Goal: Task Accomplishment & Management: Complete application form

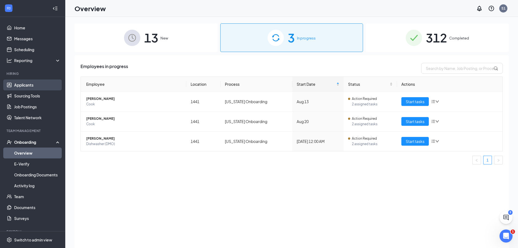
click at [32, 83] on link "Applicants" at bounding box center [37, 84] width 46 height 11
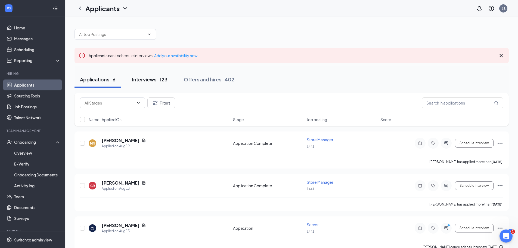
click at [156, 80] on div "Interviews · 123" at bounding box center [150, 79] width 36 height 7
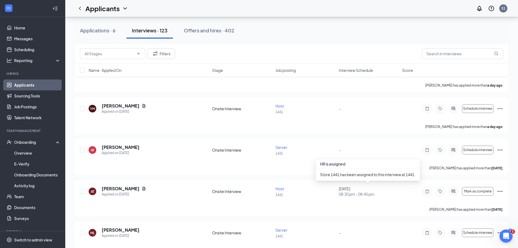
scroll to position [190, 0]
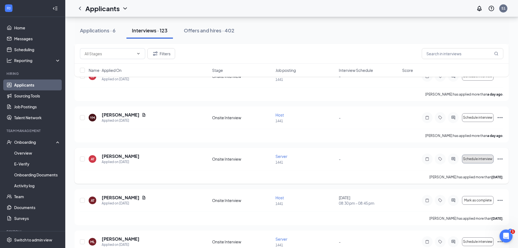
click at [478, 157] on span "Schedule interview" at bounding box center [477, 159] width 29 height 4
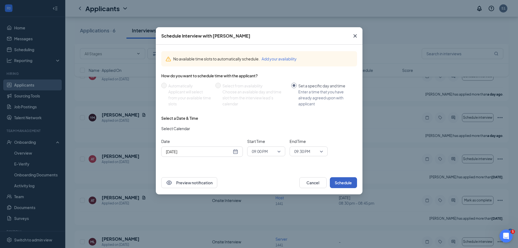
click at [343, 180] on button "Schedule" at bounding box center [343, 182] width 27 height 11
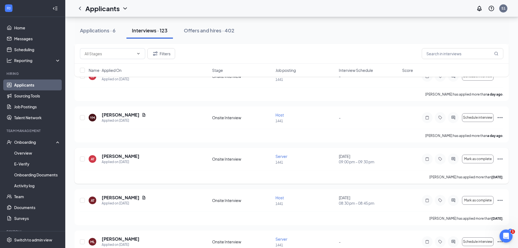
click at [498, 158] on icon "Ellipses" at bounding box center [499, 158] width 7 height 7
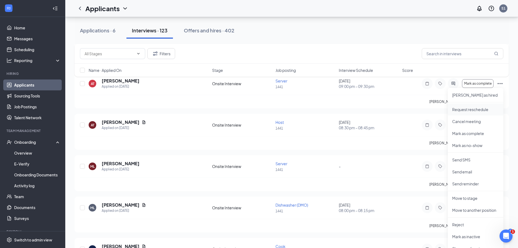
scroll to position [272, 0]
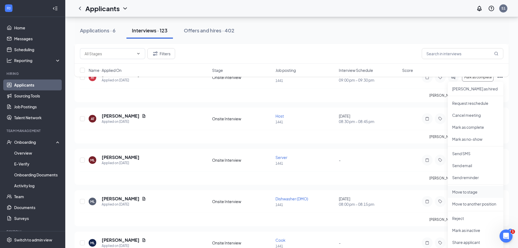
click at [472, 190] on p "Move to stage" at bounding box center [475, 191] width 47 height 5
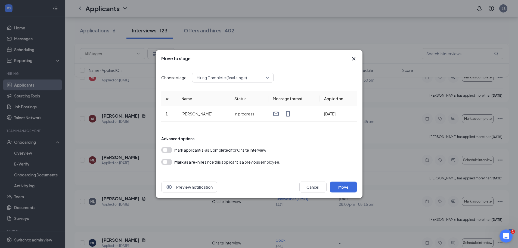
click at [163, 148] on button "button" at bounding box center [166, 149] width 11 height 7
click at [346, 186] on button "Move" at bounding box center [343, 186] width 27 height 11
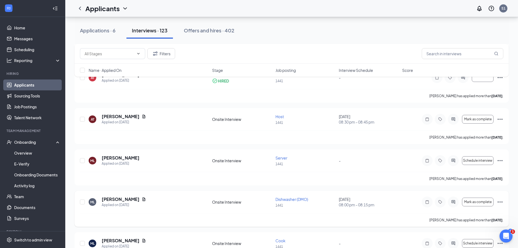
click at [500, 201] on icon "Ellipses" at bounding box center [499, 201] width 7 height 7
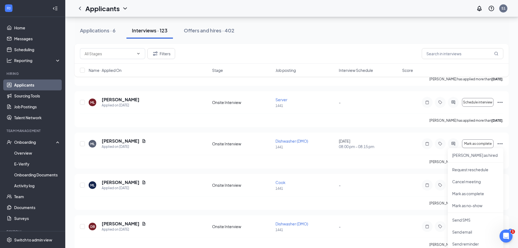
scroll to position [326, 0]
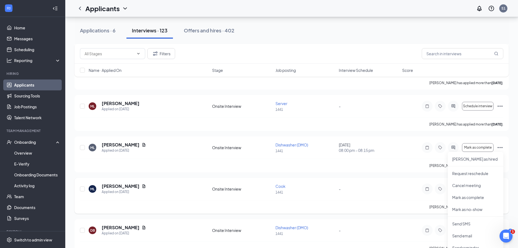
click at [324, 189] on div "Cook 1441" at bounding box center [305, 188] width 60 height 11
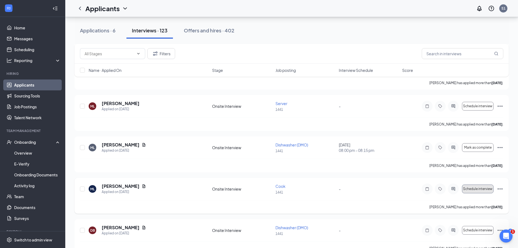
click at [469, 188] on span "Schedule interview" at bounding box center [477, 189] width 29 height 4
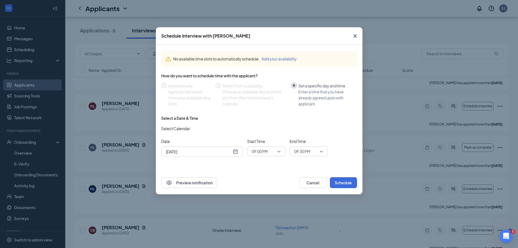
click at [279, 150] on span "09:00 PM" at bounding box center [266, 151] width 29 height 8
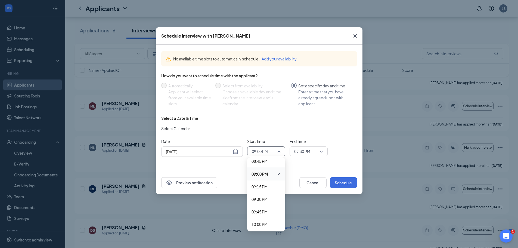
scroll to position [1048, 0]
click at [259, 194] on span "09:30 PM" at bounding box center [259, 193] width 16 height 6
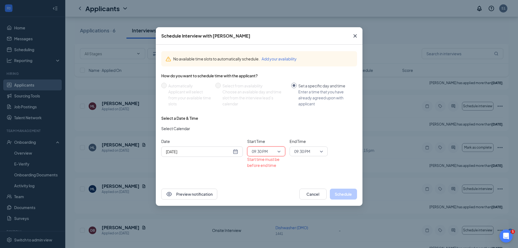
click at [323, 150] on div "09:30 PM" at bounding box center [308, 151] width 38 height 10
click at [303, 180] on span "09:45 PM" at bounding box center [302, 181] width 16 height 6
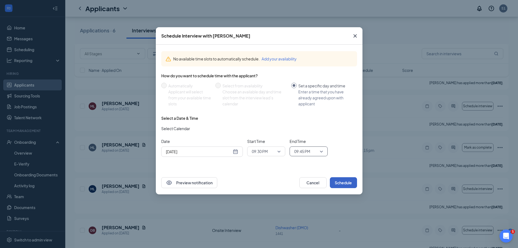
click at [340, 182] on button "Schedule" at bounding box center [343, 182] width 27 height 11
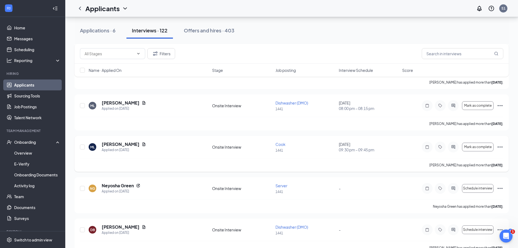
click at [499, 145] on icon "Ellipses" at bounding box center [499, 146] width 7 height 7
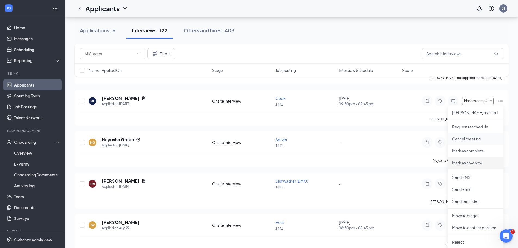
scroll to position [380, 0]
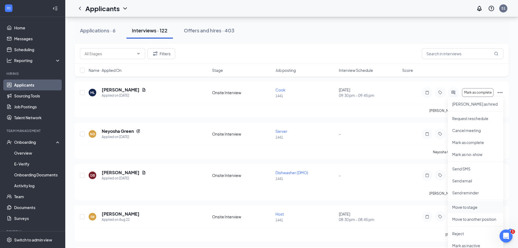
click at [471, 206] on p "Move to stage" at bounding box center [475, 206] width 47 height 5
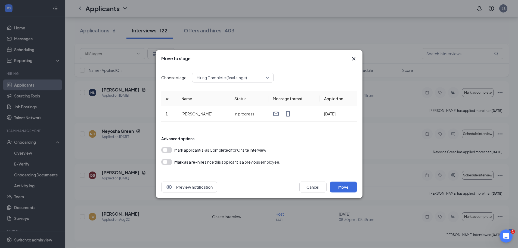
click at [164, 147] on button "button" at bounding box center [166, 149] width 11 height 7
click at [345, 187] on button "Move" at bounding box center [343, 186] width 27 height 11
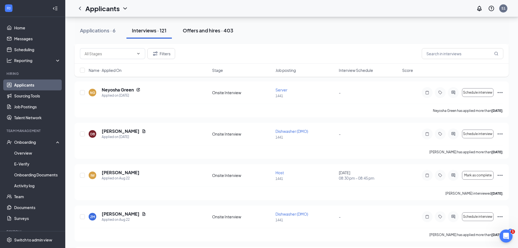
click at [209, 31] on div "Offers and hires · 403" at bounding box center [208, 30] width 51 height 7
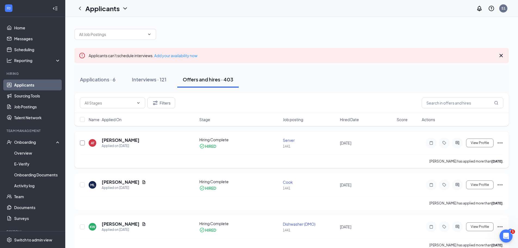
click at [84, 142] on input "checkbox" at bounding box center [82, 142] width 5 height 5
checkbox input "true"
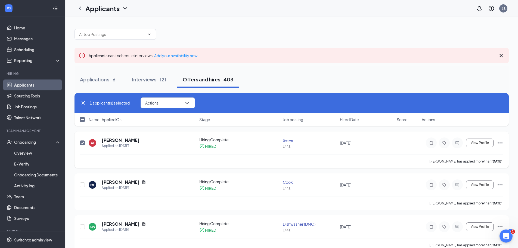
click at [498, 141] on icon "Ellipses" at bounding box center [499, 142] width 7 height 7
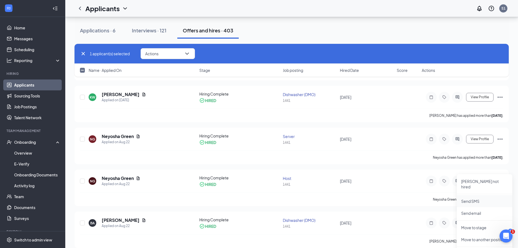
scroll to position [136, 0]
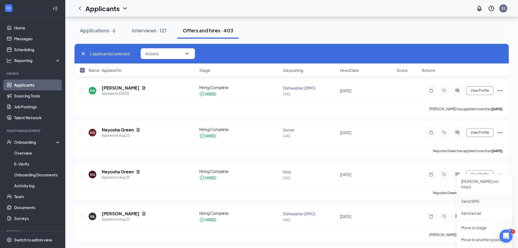
click at [486, 198] on p "Send SMS" at bounding box center [484, 200] width 47 height 5
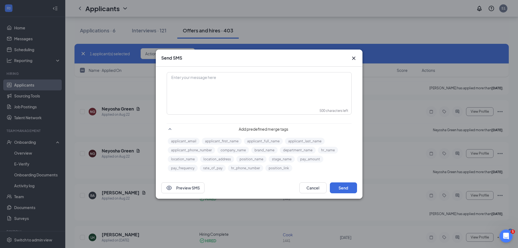
scroll to position [163, 0]
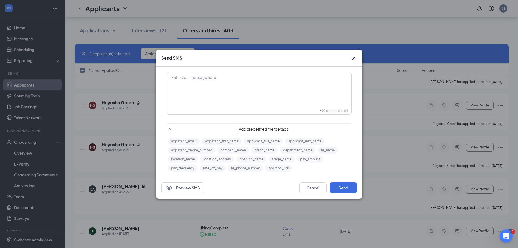
click at [351, 57] on icon "Cross" at bounding box center [353, 58] width 7 height 7
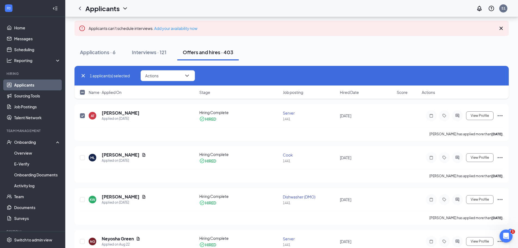
scroll to position [0, 0]
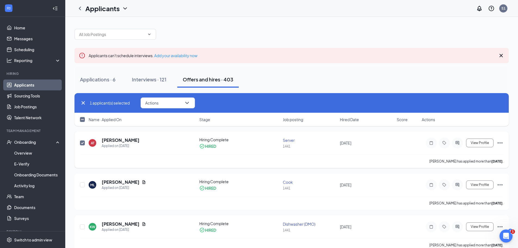
click at [499, 140] on icon "Ellipses" at bounding box center [499, 142] width 7 height 7
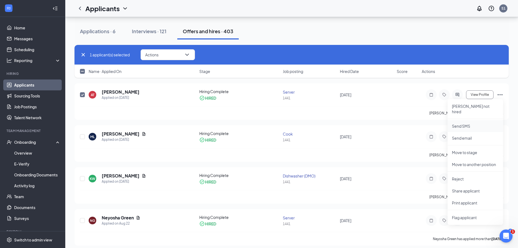
scroll to position [54, 0]
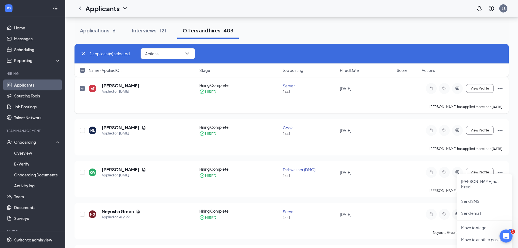
click at [499, 87] on icon "Ellipses" at bounding box center [499, 88] width 7 height 7
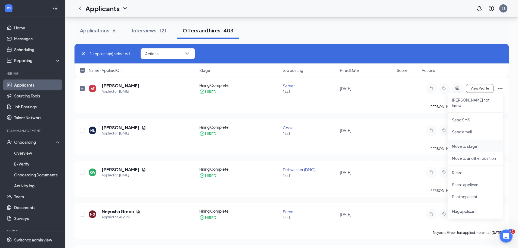
click at [468, 143] on p "Move to stage" at bounding box center [475, 145] width 47 height 5
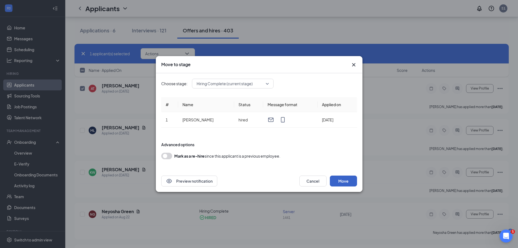
click at [341, 182] on button "Move" at bounding box center [343, 180] width 27 height 11
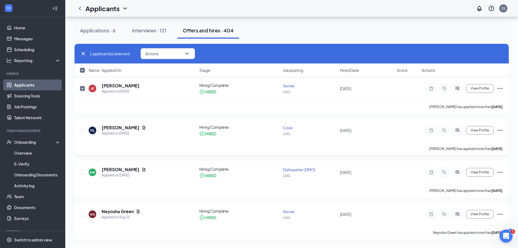
click at [500, 129] on icon "Ellipses" at bounding box center [499, 130] width 7 height 7
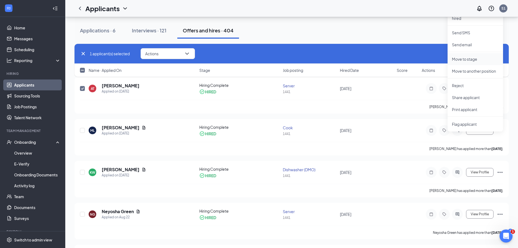
click at [472, 56] on p "Move to stage" at bounding box center [475, 58] width 47 height 5
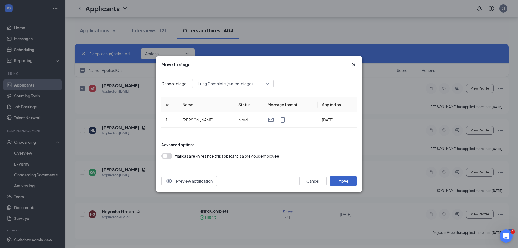
click at [347, 180] on button "Move" at bounding box center [343, 180] width 27 height 11
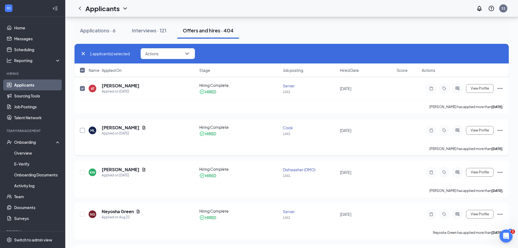
click at [81, 130] on input "checkbox" at bounding box center [82, 130] width 5 height 5
checkbox input "true"
click at [498, 129] on icon "Ellipses" at bounding box center [499, 130] width 7 height 7
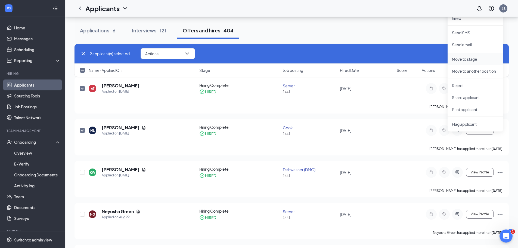
click at [474, 56] on p "Move to stage" at bounding box center [475, 58] width 47 height 5
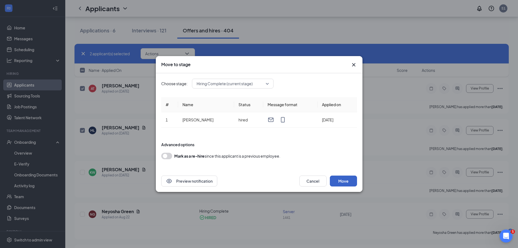
click at [340, 180] on button "Move" at bounding box center [343, 180] width 27 height 11
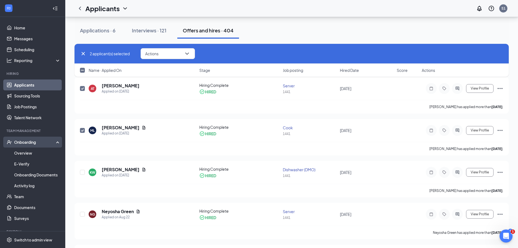
click at [32, 142] on div "Onboarding" at bounding box center [35, 141] width 42 height 5
click at [30, 152] on link "Overview" at bounding box center [37, 152] width 46 height 11
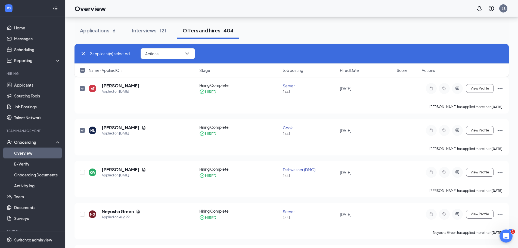
scroll to position [24, 0]
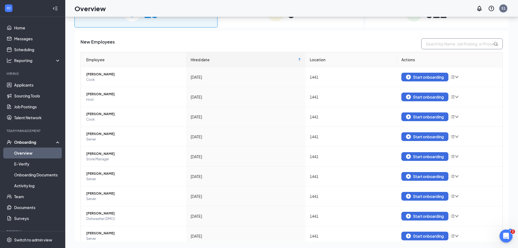
click at [424, 42] on input "text" at bounding box center [462, 43] width 82 height 11
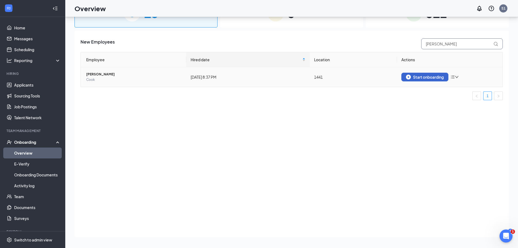
type input "[PERSON_NAME]"
click at [419, 77] on div "Start onboarding" at bounding box center [425, 76] width 38 height 5
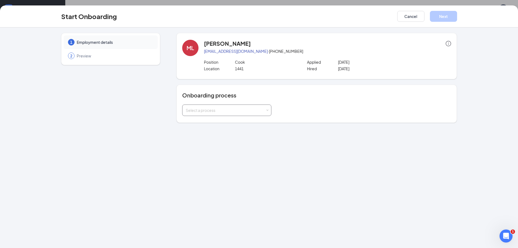
click at [268, 111] on div "Select a process" at bounding box center [226, 109] width 89 height 11
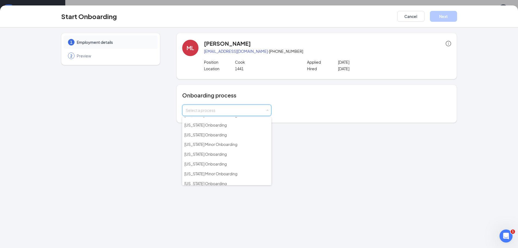
scroll to position [88, 0]
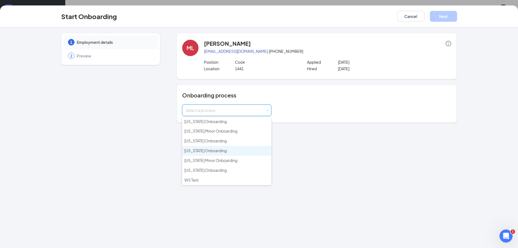
click at [207, 150] on span "[US_STATE] Onboarding" at bounding box center [205, 150] width 42 height 5
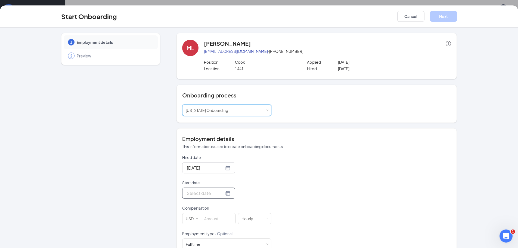
click at [222, 193] on div at bounding box center [209, 192] width 44 height 7
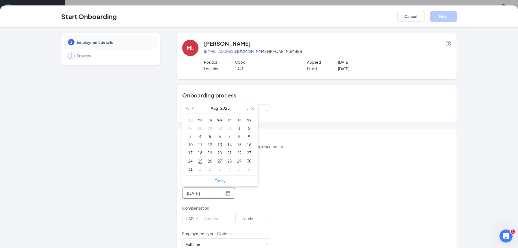
type input "[DATE]"
click at [218, 159] on div "27" at bounding box center [219, 160] width 7 height 7
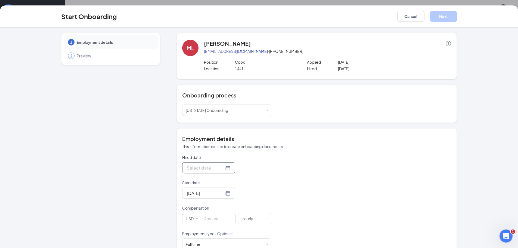
click at [220, 167] on div at bounding box center [209, 167] width 44 height 7
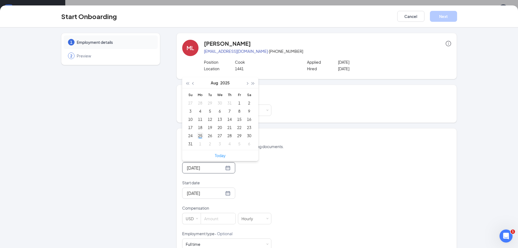
type input "[DATE]"
click at [199, 136] on div "25" at bounding box center [200, 135] width 7 height 7
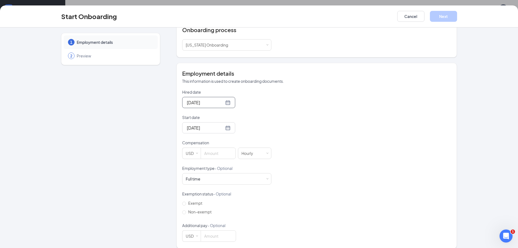
scroll to position [71, 0]
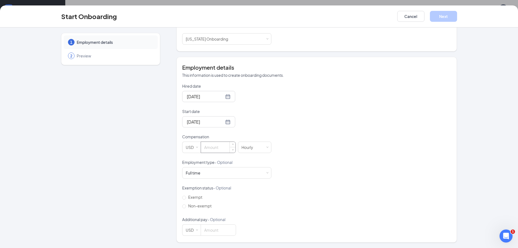
click at [203, 146] on input at bounding box center [218, 147] width 35 height 11
type input "14"
click at [441, 16] on button "Next" at bounding box center [443, 16] width 27 height 11
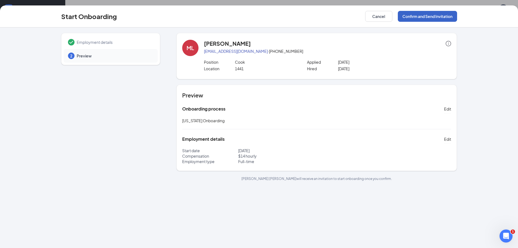
click at [441, 16] on button "Confirm and Send Invitation" at bounding box center [426, 16] width 59 height 11
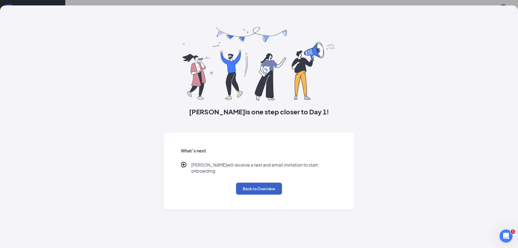
click at [260, 184] on button "Back to Overview" at bounding box center [259, 188] width 46 height 12
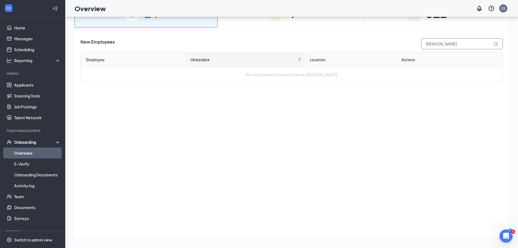
click at [431, 42] on input "[PERSON_NAME]" at bounding box center [462, 43] width 82 height 11
drag, startPoint x: 460, startPoint y: 42, endPoint x: 401, endPoint y: 50, distance: 59.5
click at [401, 50] on div "New Employees maalexisrcos Employee Hired date Location Actions No results matc…" at bounding box center [291, 60] width 422 height 44
type input "[PERSON_NAME]"
click at [422, 76] on div "Start onboarding" at bounding box center [425, 76] width 38 height 5
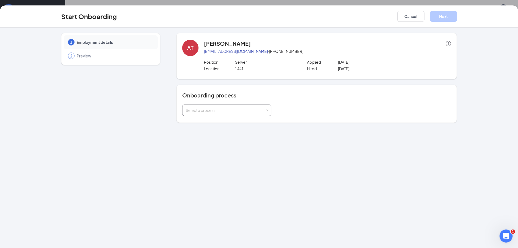
click at [268, 111] on span at bounding box center [267, 110] width 2 height 2
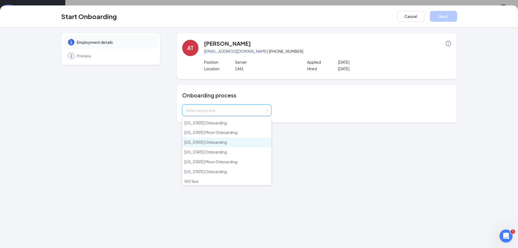
scroll to position [88, 0]
click at [216, 149] on span "[US_STATE] Onboarding" at bounding box center [205, 150] width 42 height 5
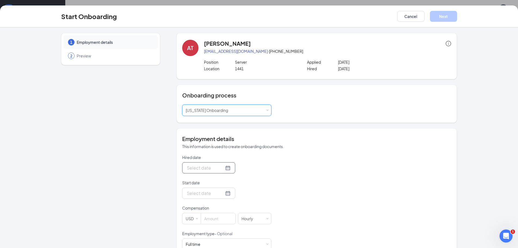
click at [222, 167] on div at bounding box center [209, 167] width 44 height 7
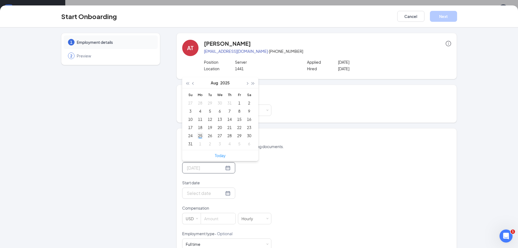
type input "[DATE]"
click at [198, 136] on div "25" at bounding box center [200, 135] width 7 height 7
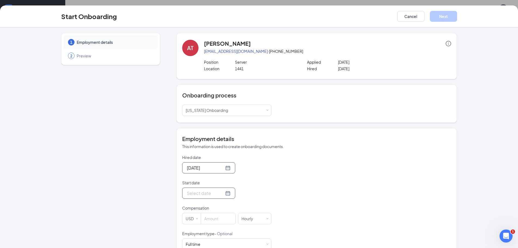
click at [221, 193] on div at bounding box center [209, 192] width 44 height 7
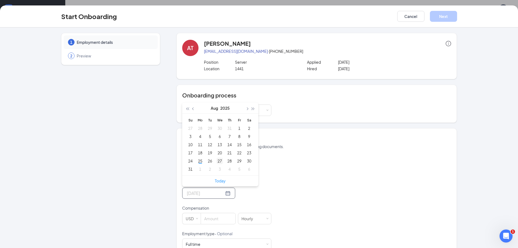
type input "[DATE]"
click at [217, 161] on div "27" at bounding box center [219, 160] width 7 height 7
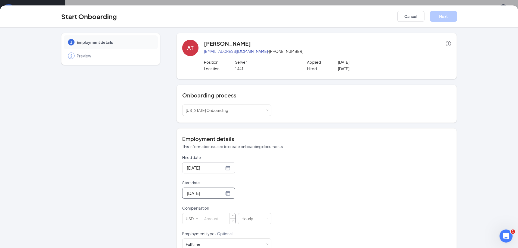
click at [207, 216] on input at bounding box center [218, 218] width 35 height 11
type input "2.13"
click at [441, 17] on button "Next" at bounding box center [443, 16] width 27 height 11
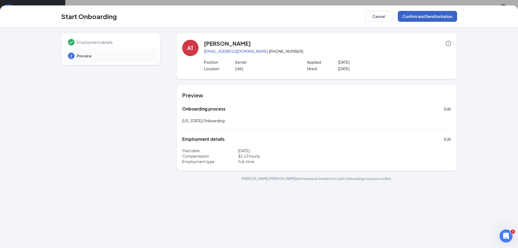
click at [441, 17] on button "Confirm and Send Invitation" at bounding box center [426, 16] width 59 height 11
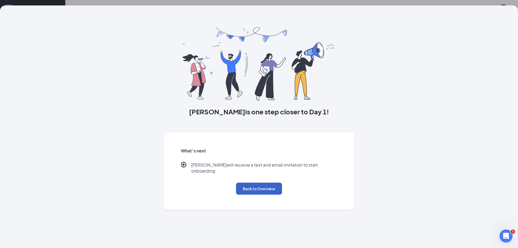
click at [250, 184] on button "Back to Overview" at bounding box center [259, 188] width 46 height 12
